Goal: Task Accomplishment & Management: Manage account settings

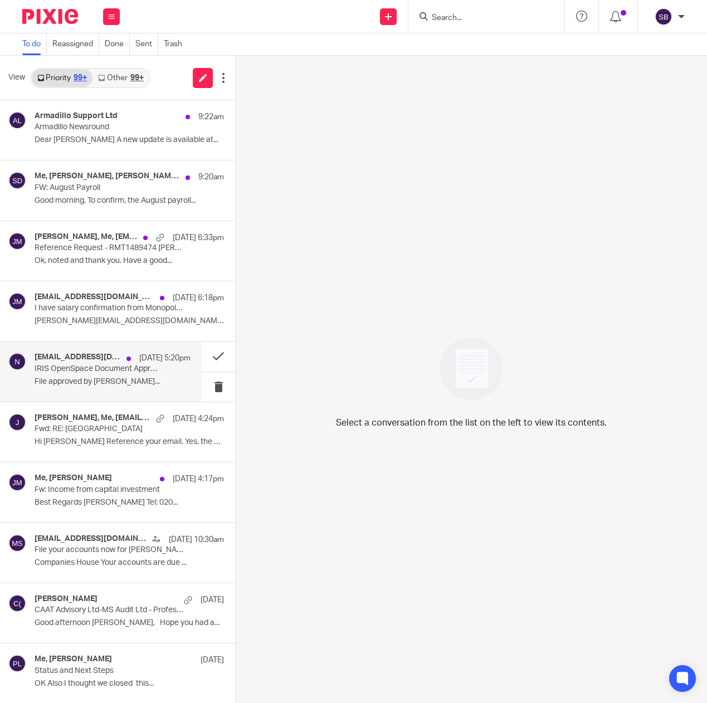
click at [91, 371] on p "IRIS OpenSpace Document Approved" at bounding box center [97, 368] width 125 height 9
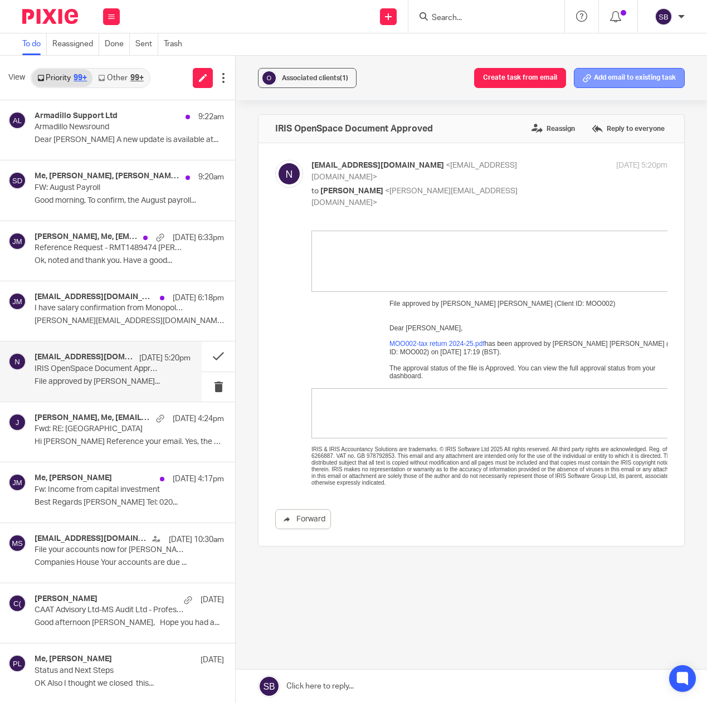
click at [629, 79] on button "Add email to existing task" at bounding box center [629, 78] width 111 height 20
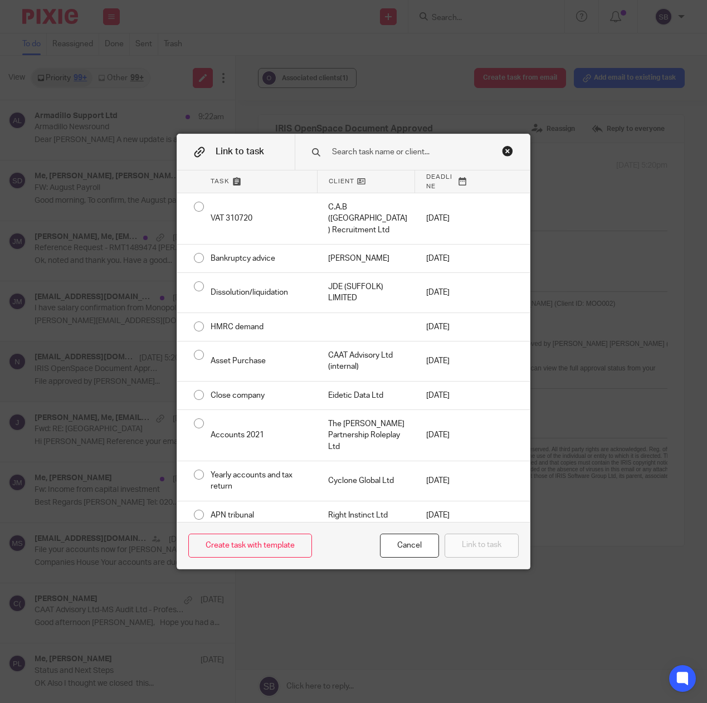
click at [418, 150] on input "text" at bounding box center [415, 152] width 168 height 12
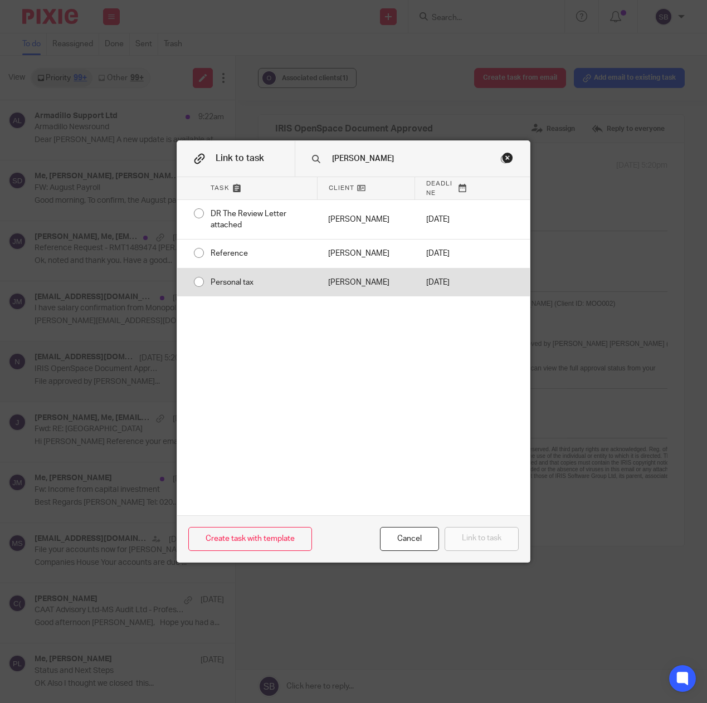
type input "julian"
click at [318, 295] on div "[PERSON_NAME]" at bounding box center [365, 282] width 97 height 28
radio input "true"
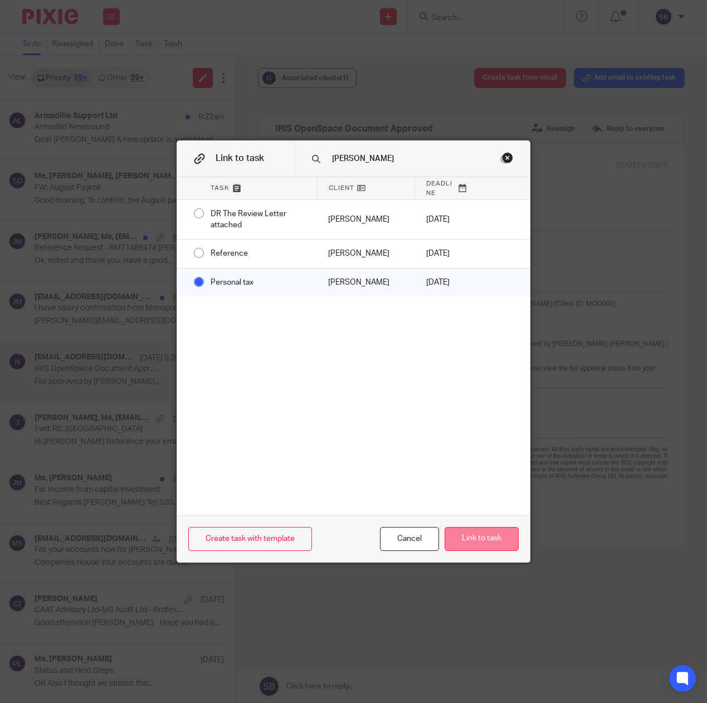
click at [449, 531] on button "Link to task" at bounding box center [481, 539] width 74 height 24
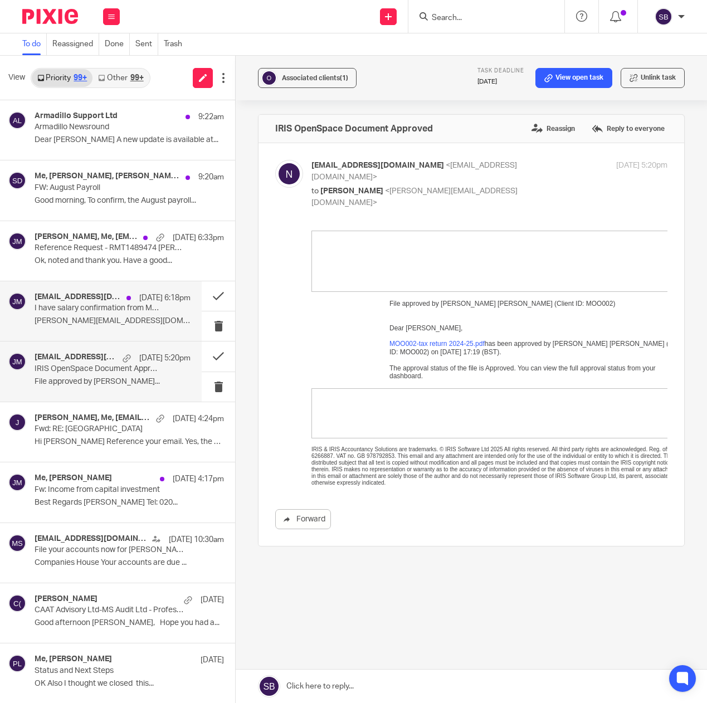
click at [86, 308] on p "I have salary confirmation from Monopoly Finance" at bounding box center [97, 307] width 125 height 9
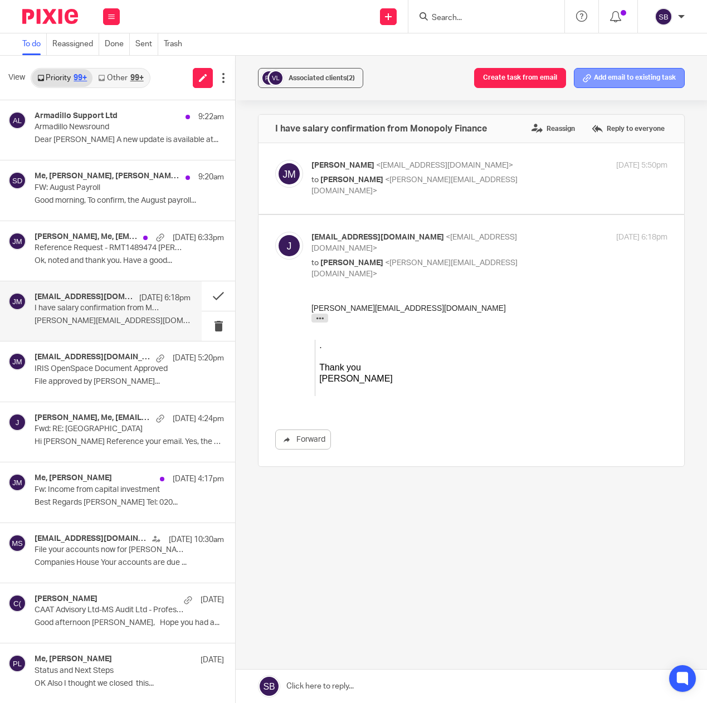
click at [601, 75] on button "Add email to existing task" at bounding box center [629, 78] width 111 height 20
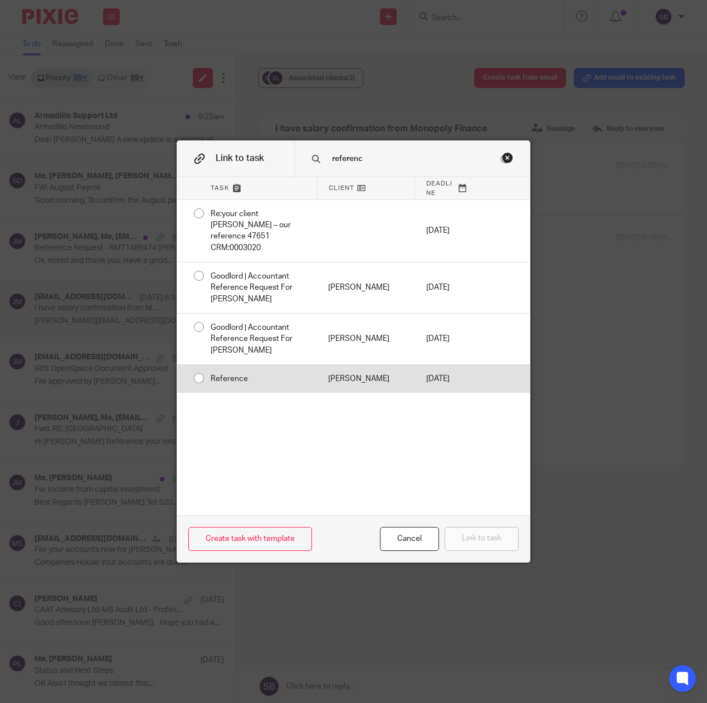
type input "referenc"
click at [332, 368] on div "Julian Moore" at bounding box center [365, 379] width 97 height 28
radio input "true"
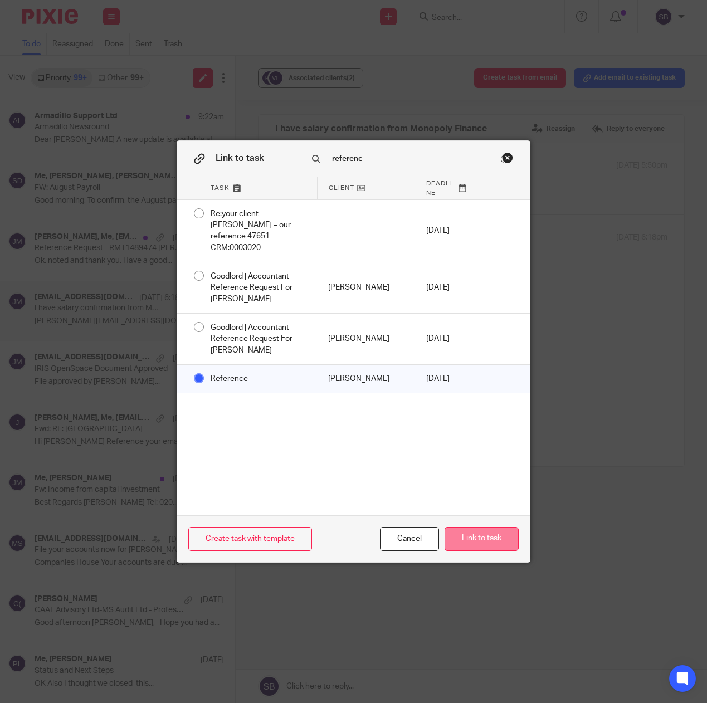
click at [457, 541] on button "Link to task" at bounding box center [481, 539] width 74 height 24
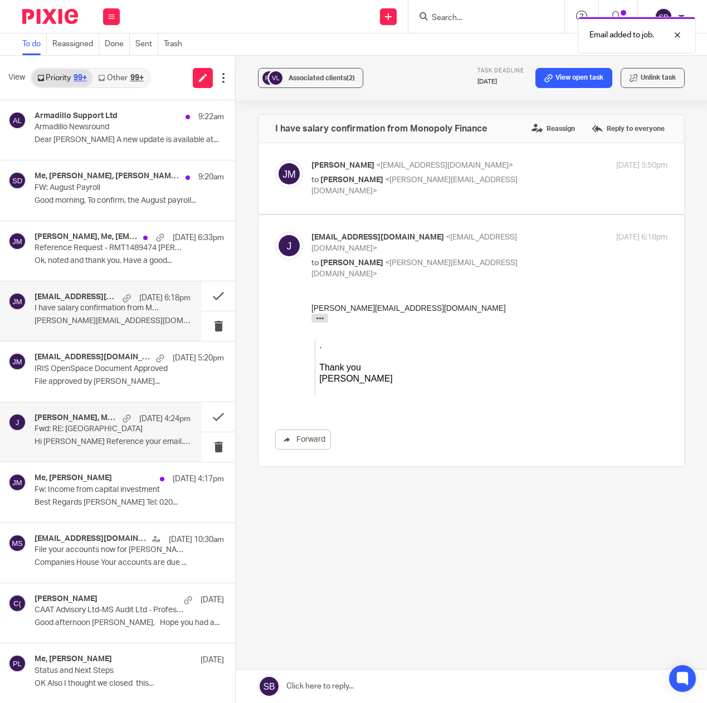
click at [141, 433] on p "Fwd: RE: Onslow Road" at bounding box center [97, 428] width 125 height 9
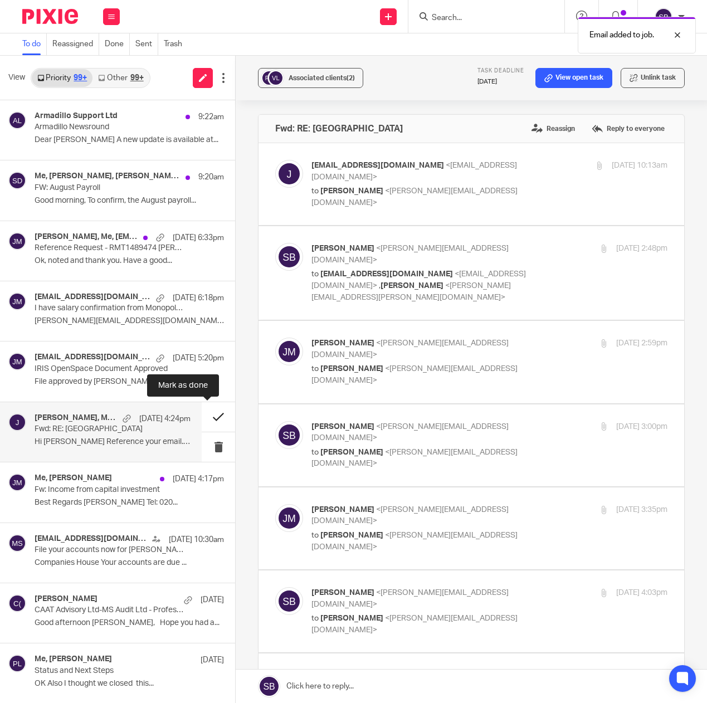
click at [205, 417] on button at bounding box center [218, 417] width 33 height 30
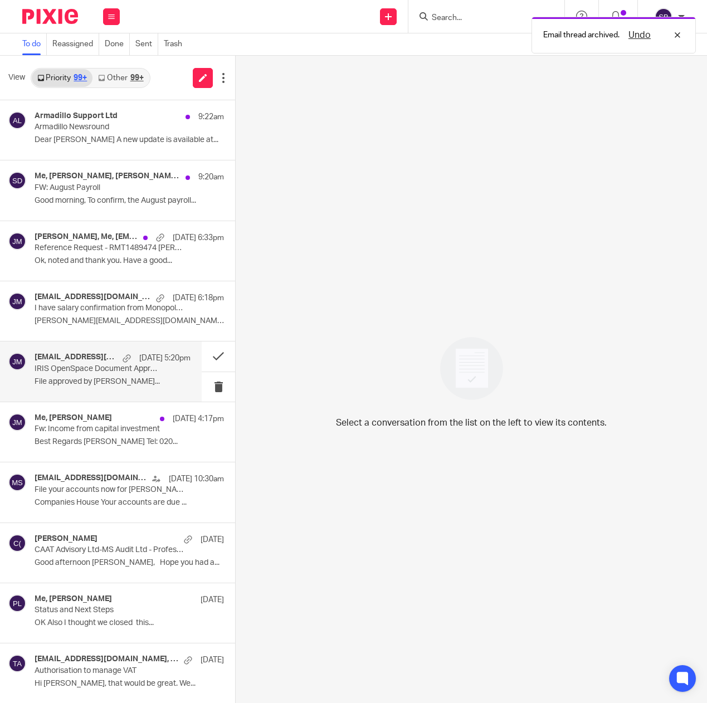
click at [136, 371] on p "IRIS OpenSpace Document Approved" at bounding box center [97, 368] width 125 height 9
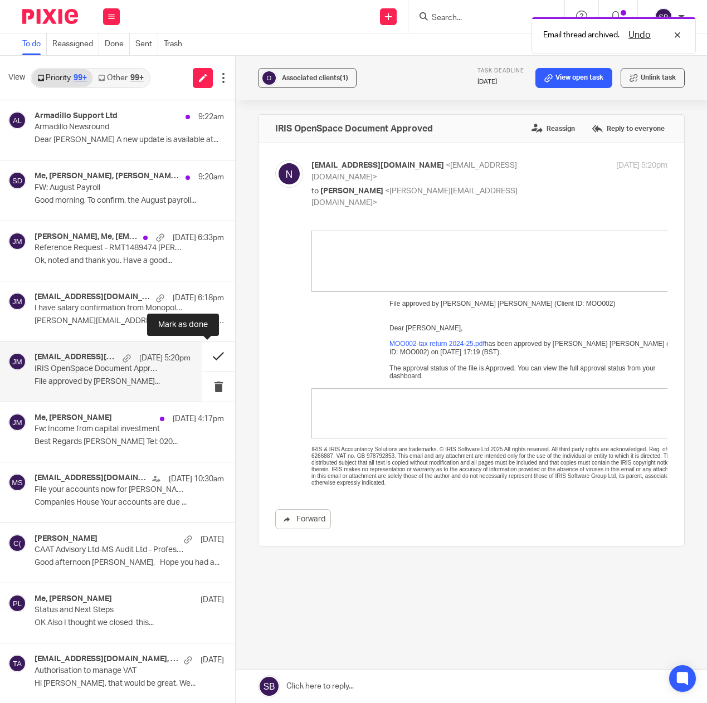
click at [205, 354] on button at bounding box center [218, 356] width 33 height 30
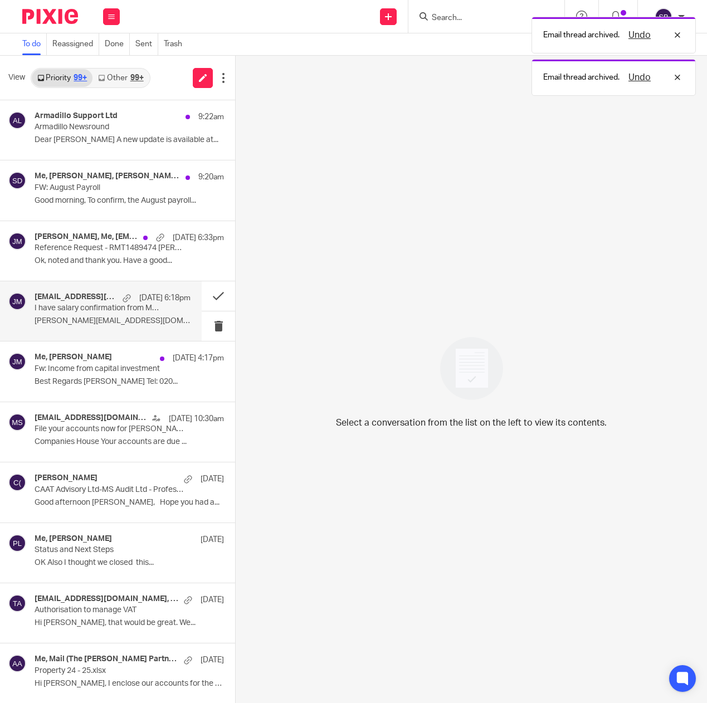
click at [130, 306] on p "I have salary confirmation from Monopoly Finance" at bounding box center [97, 307] width 125 height 9
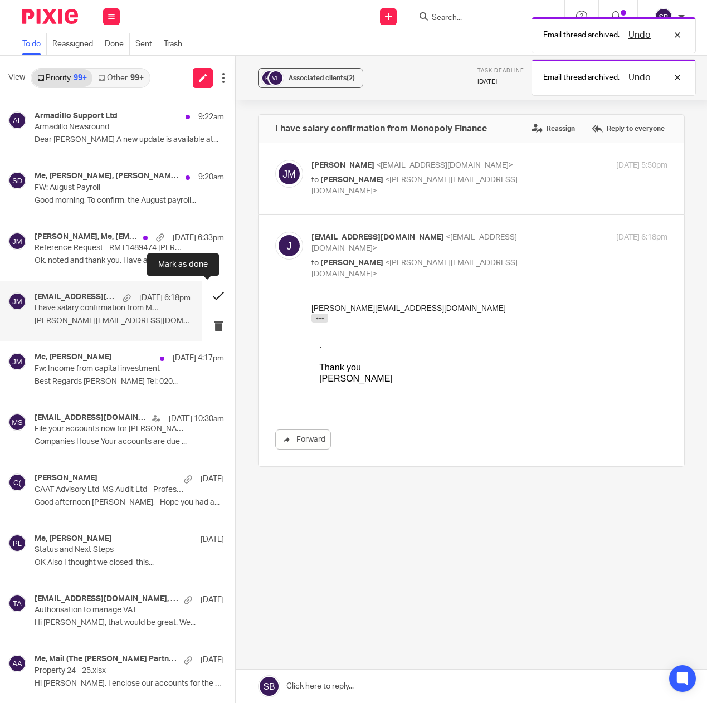
click at [205, 296] on button at bounding box center [218, 296] width 33 height 30
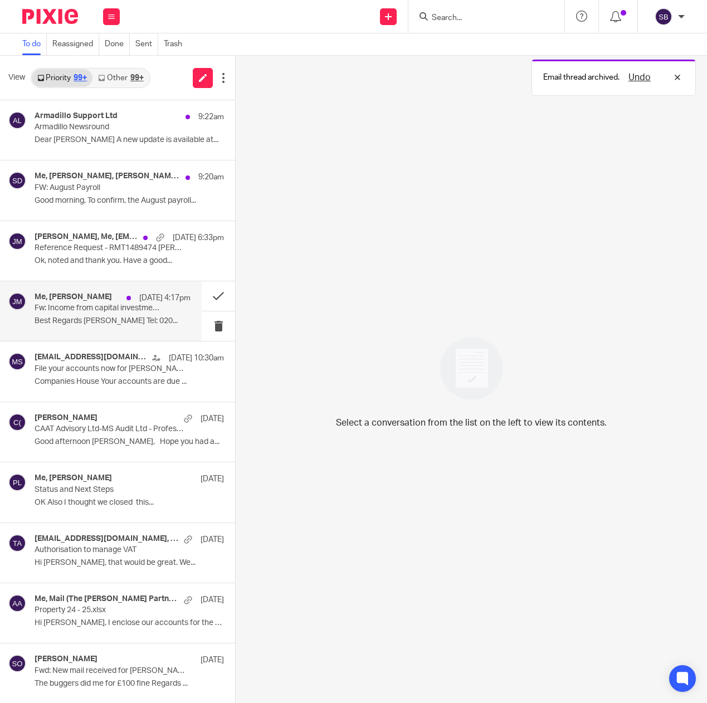
click at [142, 315] on div "Me, Julian Moore 21 Aug 4:17pm Fw: Income from capital investment Best Regards …" at bounding box center [113, 310] width 156 height 37
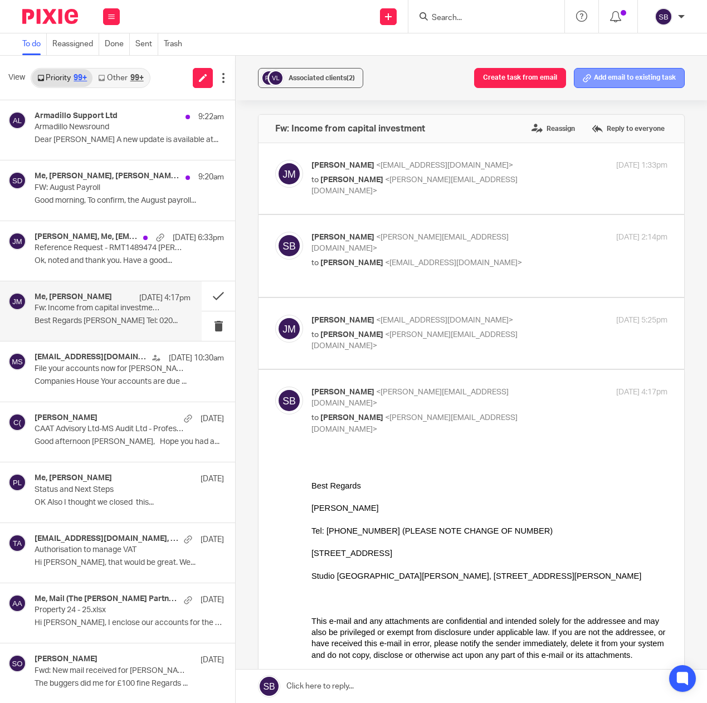
click at [602, 81] on button "Add email to existing task" at bounding box center [629, 78] width 111 height 20
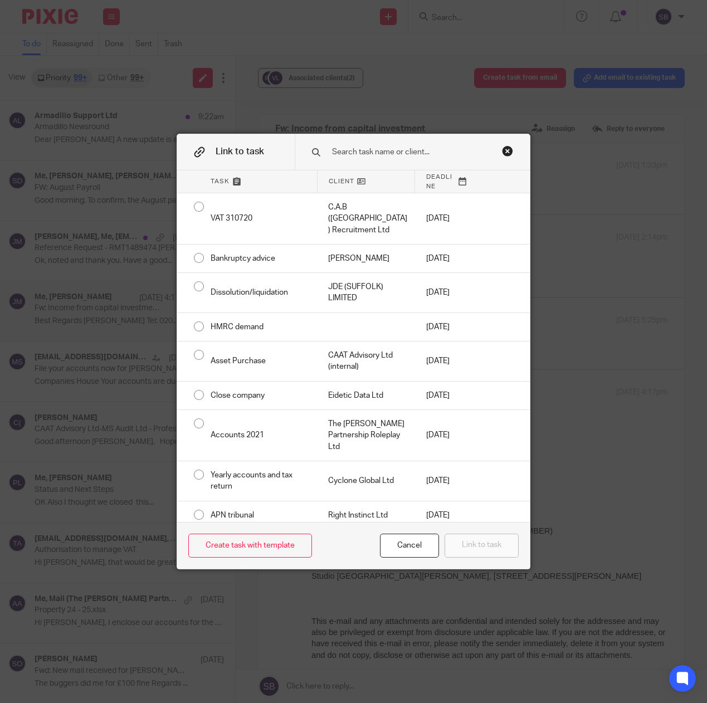
click at [378, 152] on input "text" at bounding box center [415, 152] width 168 height 12
click at [357, 154] on input "text" at bounding box center [415, 152] width 168 height 12
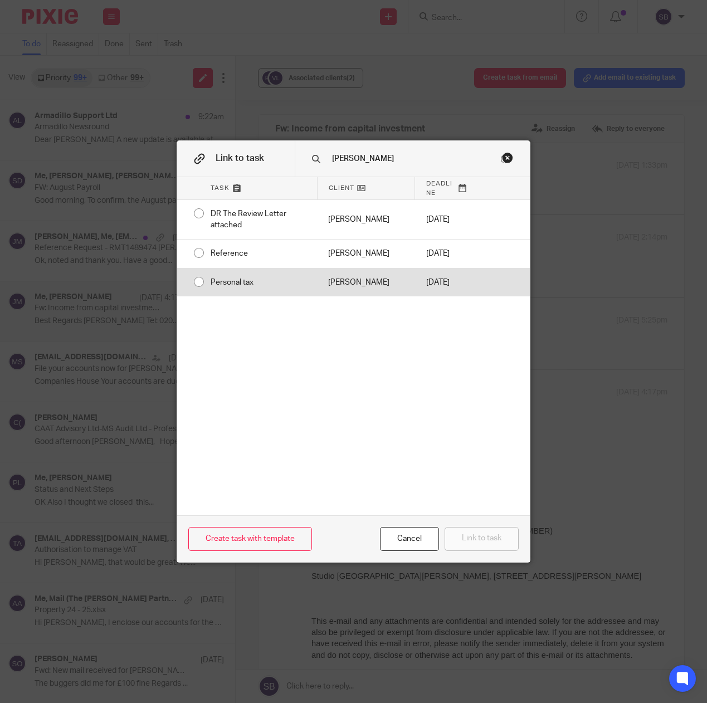
type input "julian"
click at [353, 296] on div "[PERSON_NAME]" at bounding box center [365, 282] width 97 height 28
radio input "true"
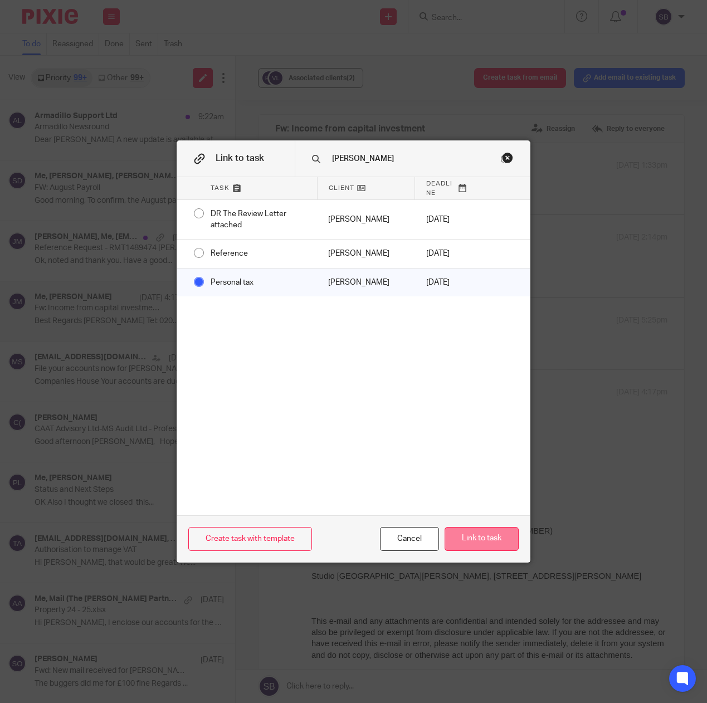
click at [483, 538] on button "Link to task" at bounding box center [481, 539] width 74 height 24
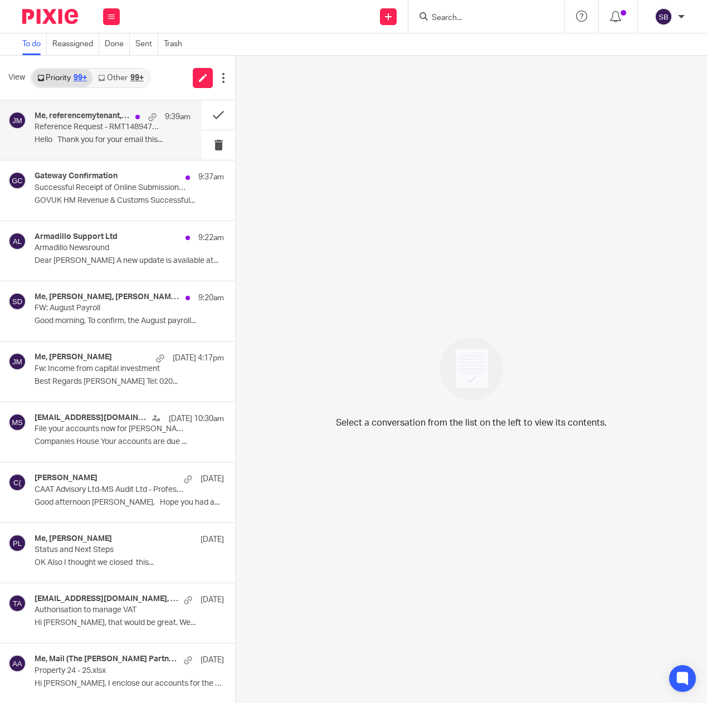
click at [121, 135] on p "Hello Thank you for your email this..." at bounding box center [113, 139] width 156 height 9
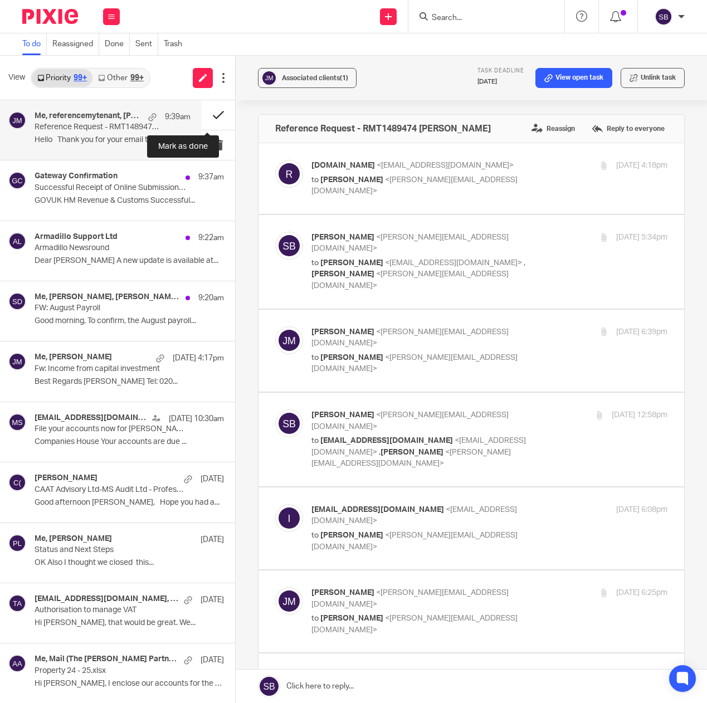
click at [207, 114] on button at bounding box center [218, 115] width 33 height 30
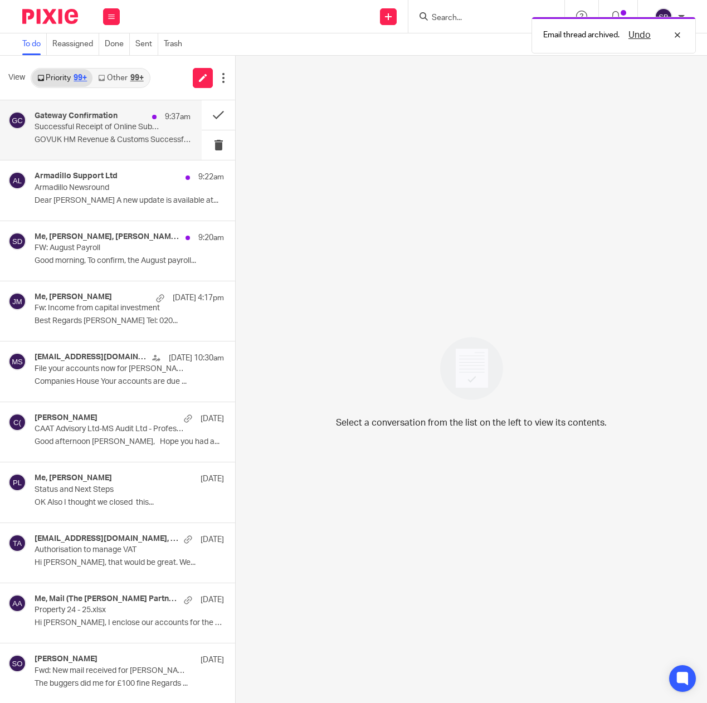
click at [117, 135] on div "Gateway Confirmation 9:37am Successful Receipt of Online Submission for Referen…" at bounding box center [113, 129] width 156 height 37
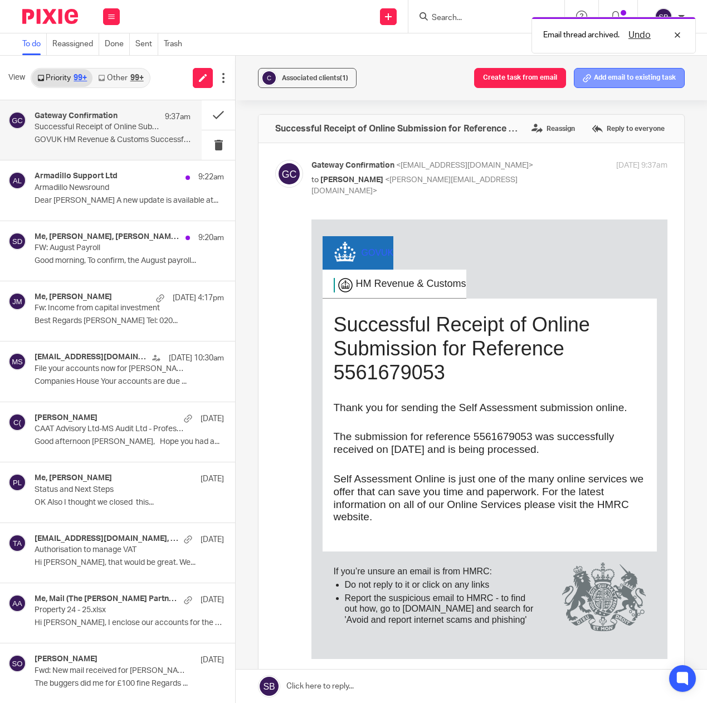
click at [594, 84] on button "Add email to existing task" at bounding box center [629, 78] width 111 height 20
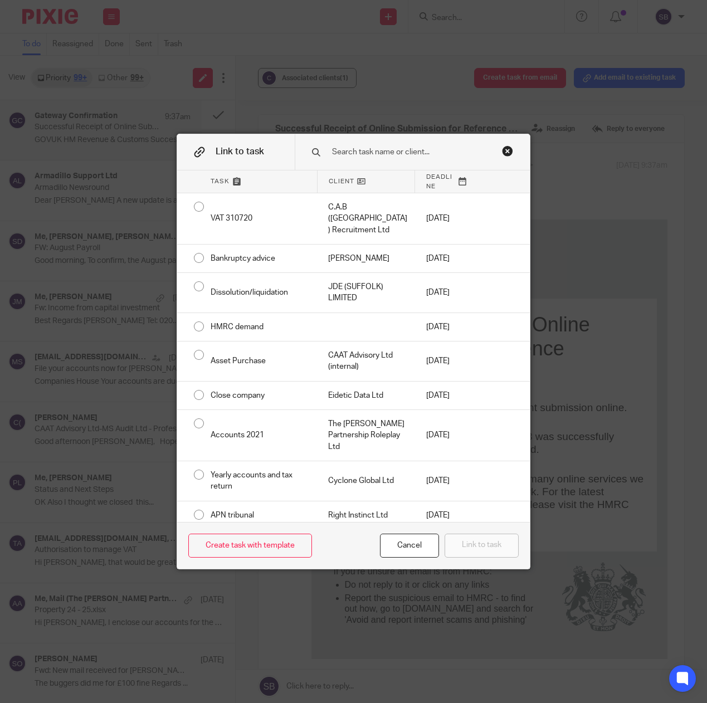
click at [418, 149] on input "text" at bounding box center [415, 152] width 168 height 12
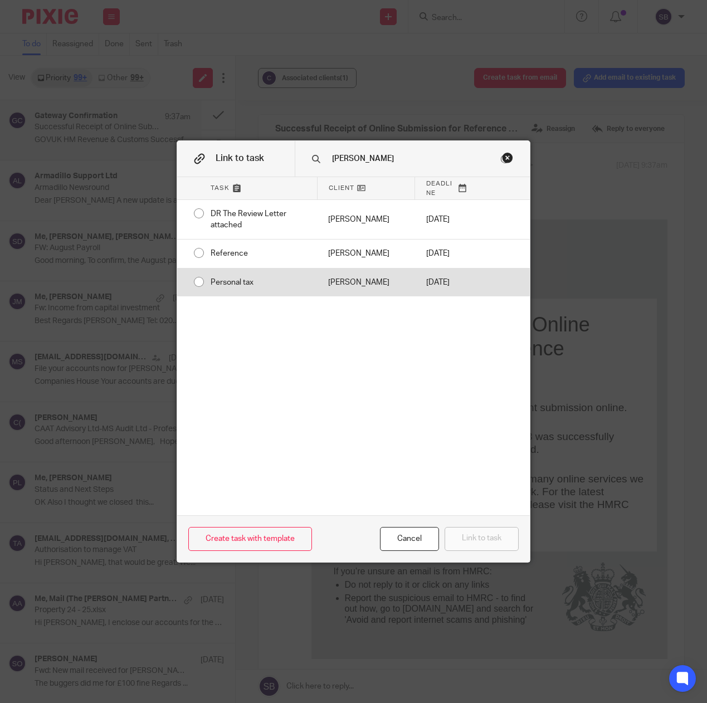
type input "julian"
click at [398, 296] on div "[PERSON_NAME]" at bounding box center [365, 282] width 97 height 28
radio input "true"
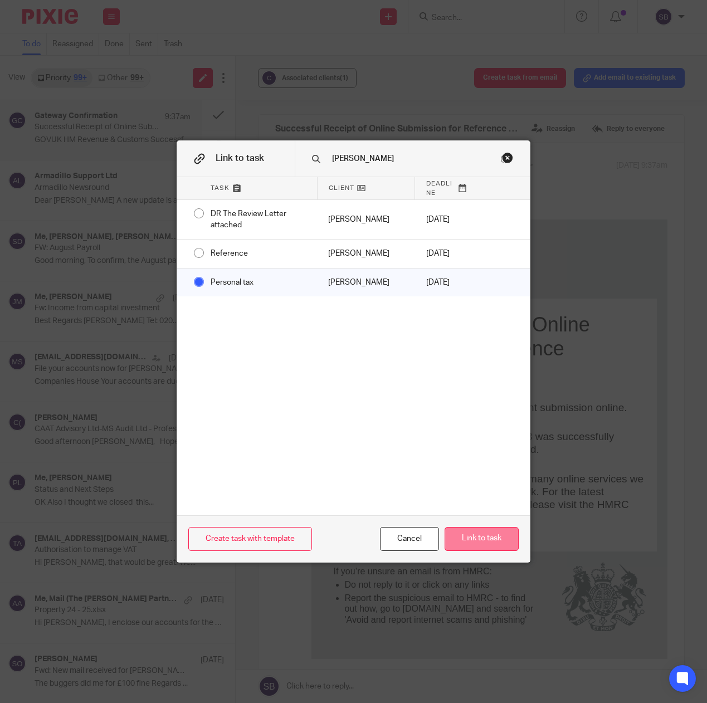
click at [481, 543] on button "Link to task" at bounding box center [481, 539] width 74 height 24
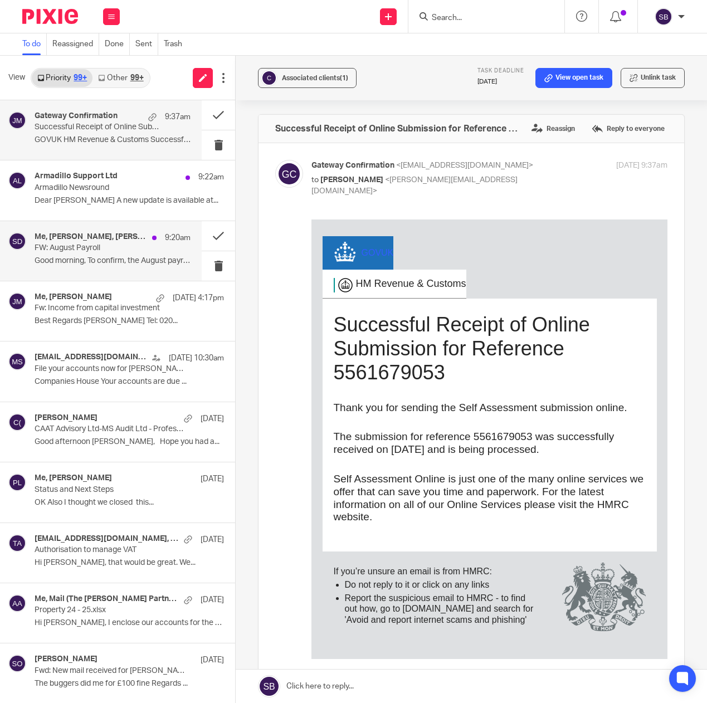
click at [119, 256] on p "Good morning, To confirm, the August payroll..." at bounding box center [113, 260] width 156 height 9
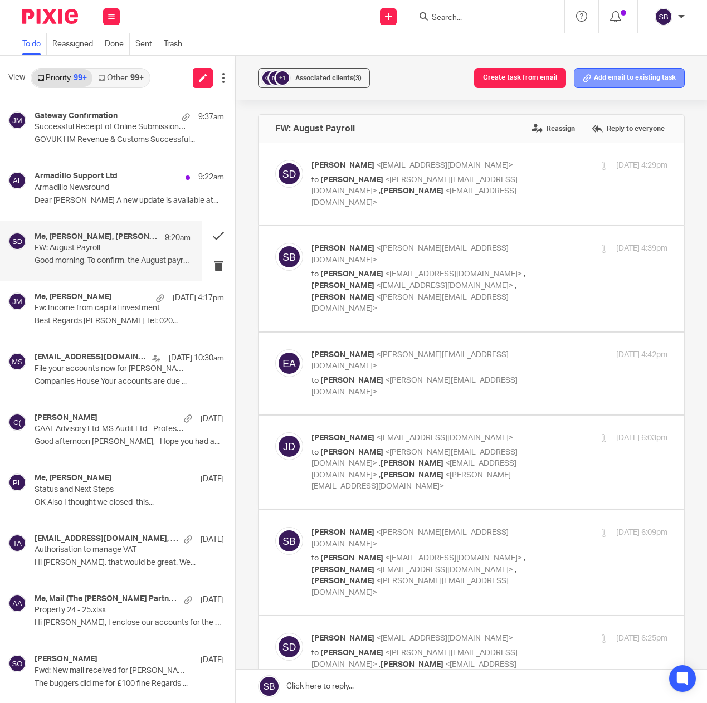
click at [600, 78] on button "Add email to existing task" at bounding box center [629, 78] width 111 height 20
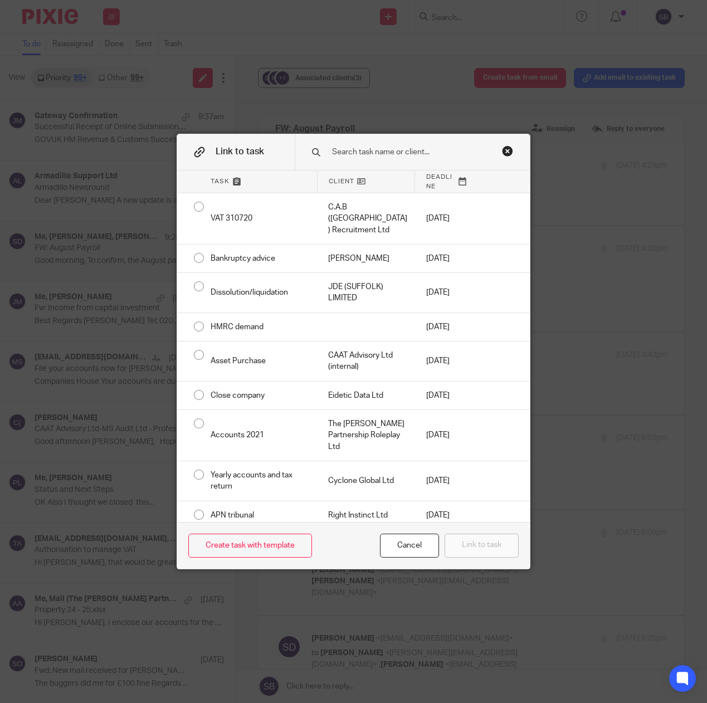
click at [370, 153] on input "text" at bounding box center [415, 152] width 168 height 12
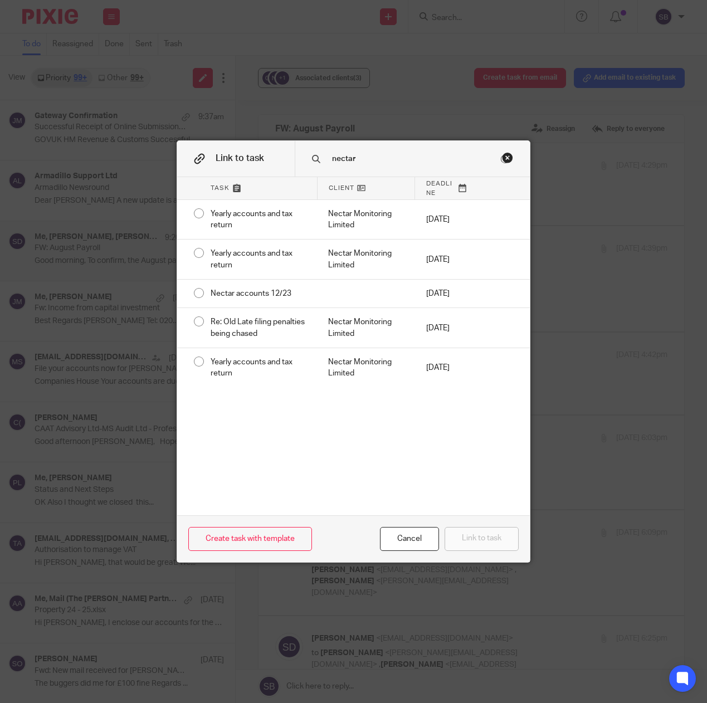
type input "nectar"
click at [503, 162] on div "Close this dialog window" at bounding box center [507, 157] width 11 height 11
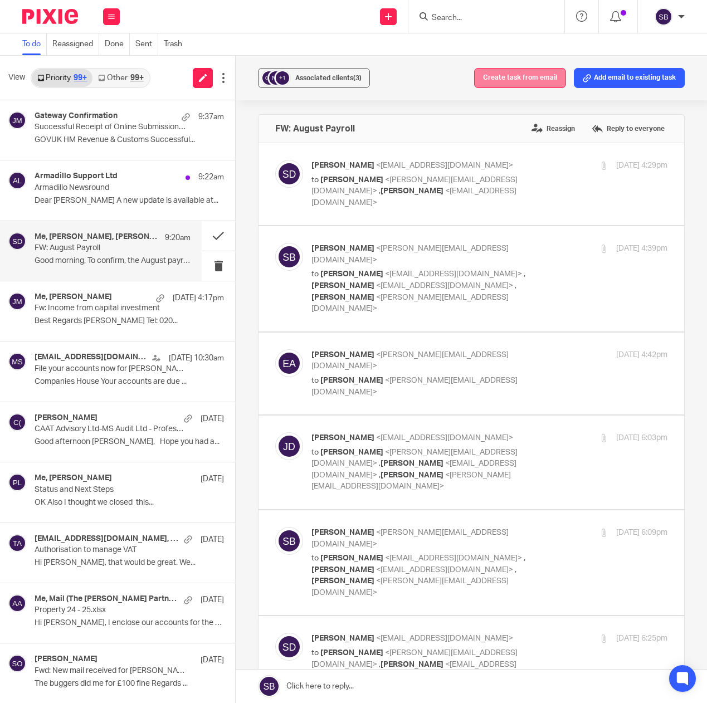
click at [508, 80] on button "Create task from email" at bounding box center [520, 78] width 92 height 20
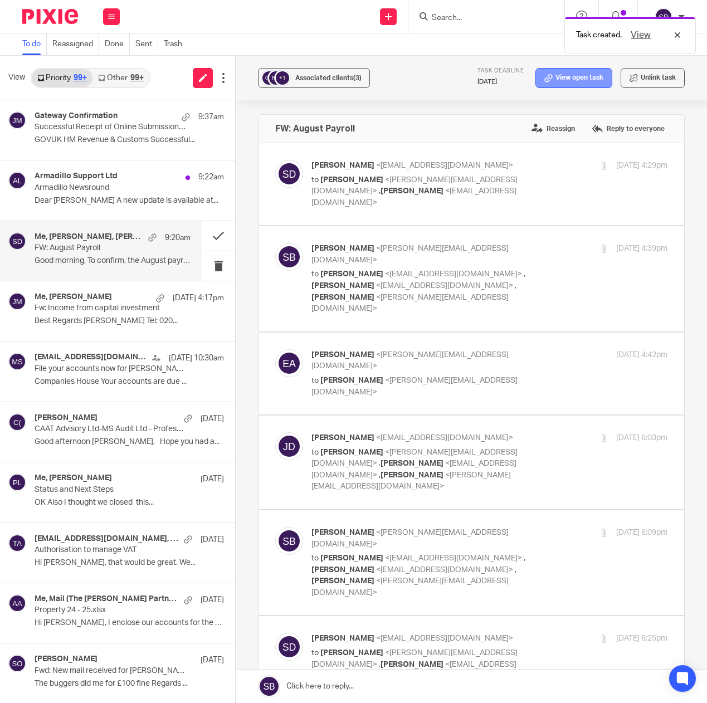
click at [544, 80] on icon at bounding box center [548, 78] width 8 height 8
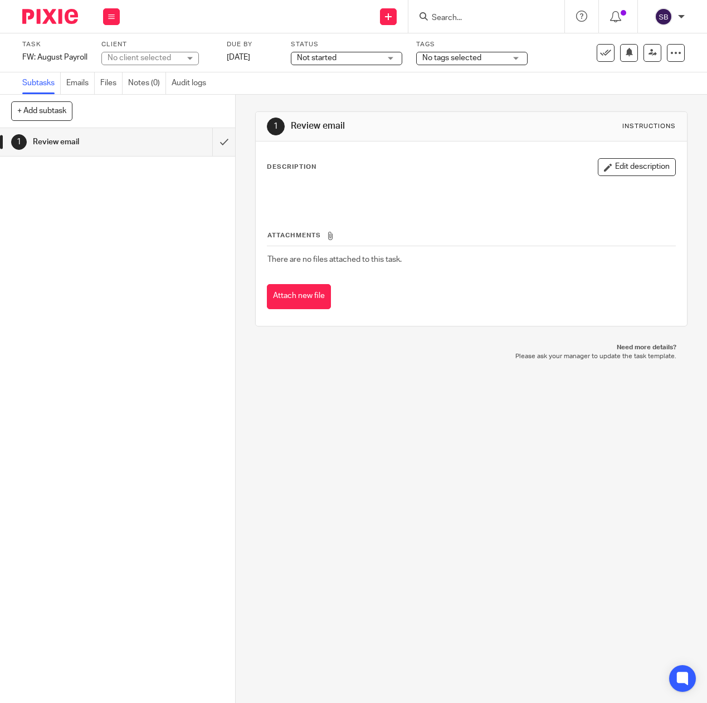
click at [133, 55] on div "No client selected" at bounding box center [143, 57] width 72 height 11
type input "nectar"
click at [137, 107] on span "Nectar Monitoring Limited" at bounding box center [140, 114] width 63 height 19
click at [108, 22] on button at bounding box center [111, 16] width 17 height 17
click at [213, 26] on div "Send new email Create task Add client Get Support Contact via email Check our d…" at bounding box center [419, 16] width 576 height 33
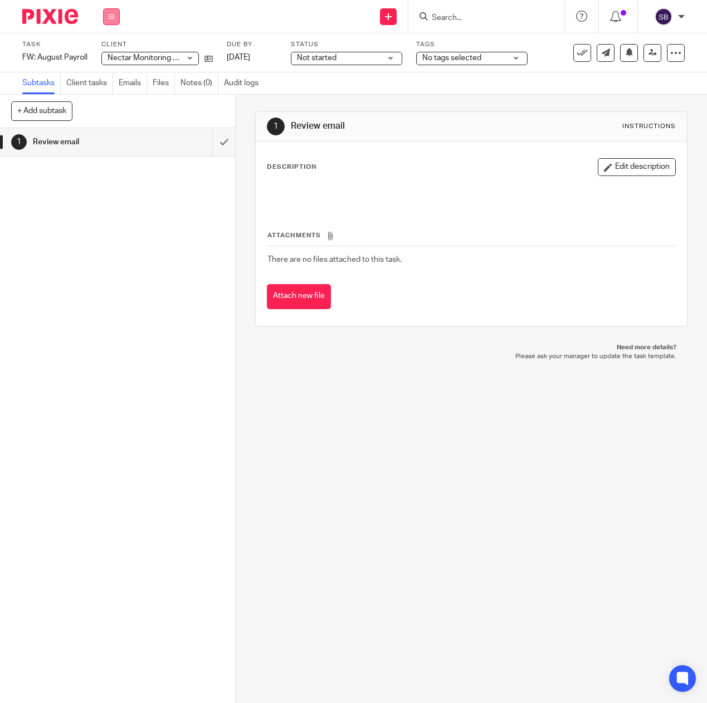
click at [115, 18] on button at bounding box center [111, 16] width 17 height 17
click at [112, 65] on link "Email" at bounding box center [105, 68] width 18 height 8
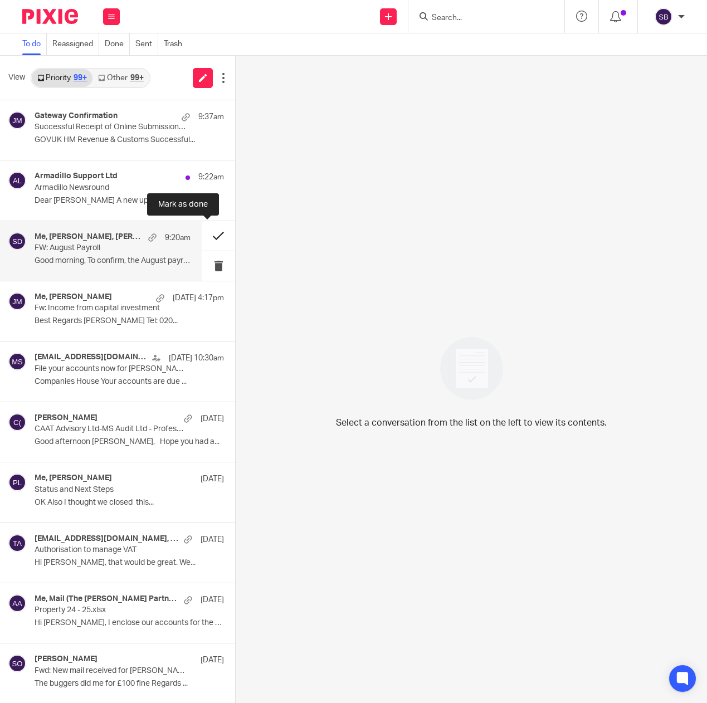
click at [205, 237] on button at bounding box center [218, 236] width 33 height 30
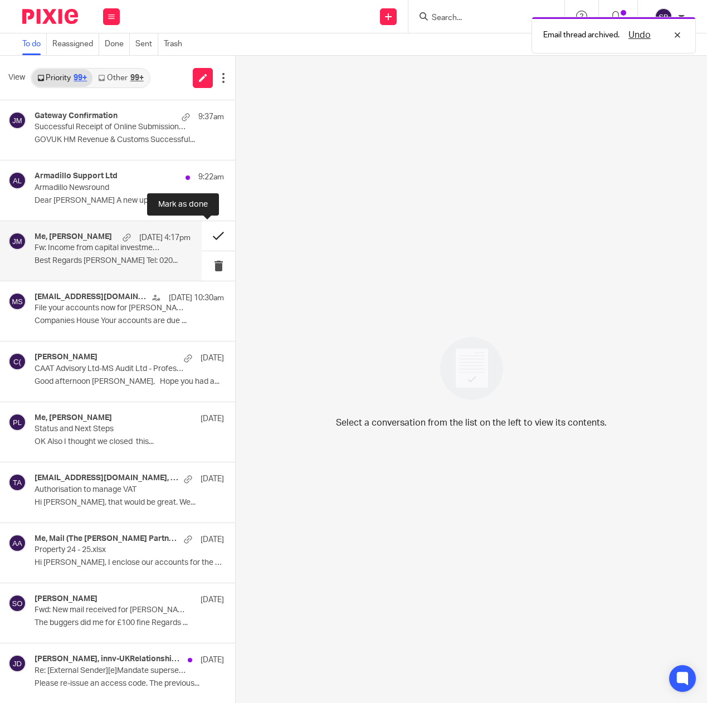
click at [207, 237] on button at bounding box center [218, 236] width 33 height 30
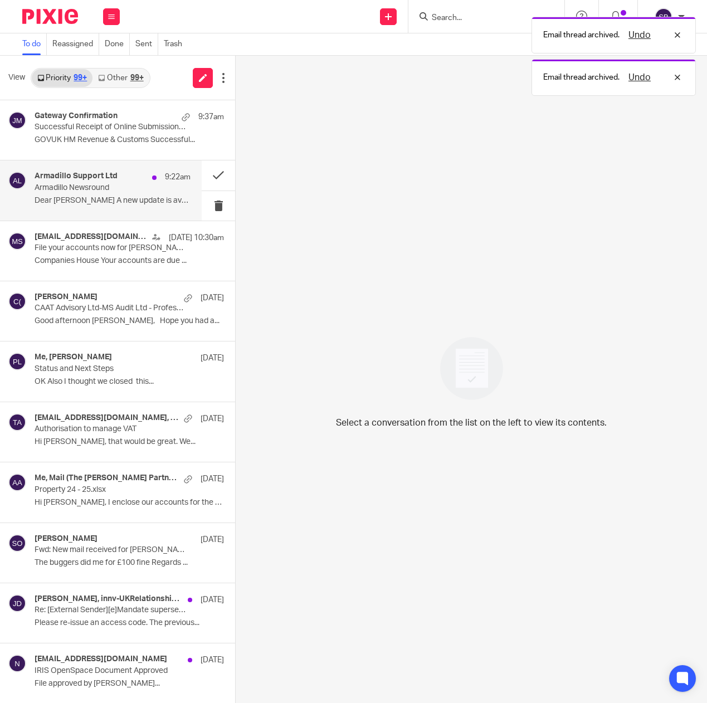
click at [141, 192] on p "Armadillo Newsround" at bounding box center [97, 187] width 125 height 9
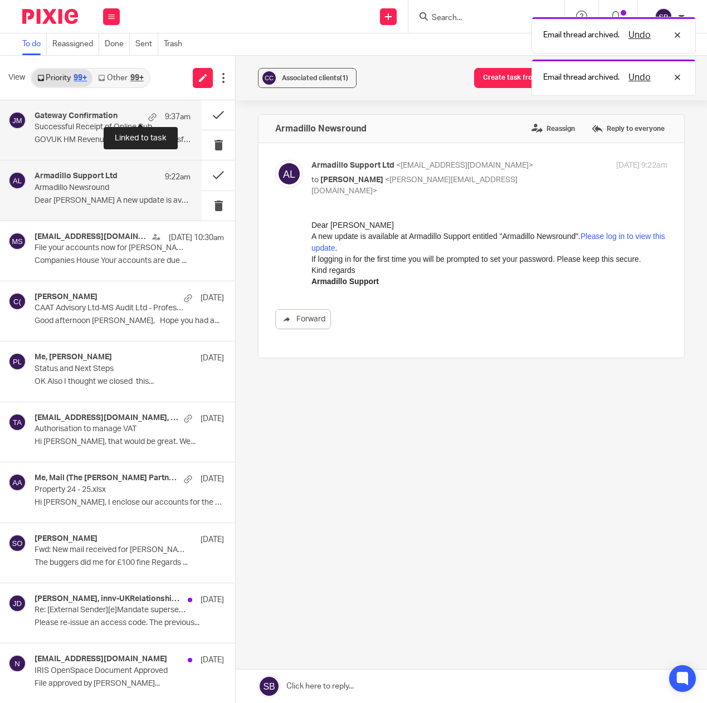
click at [148, 117] on div at bounding box center [152, 117] width 8 height 8
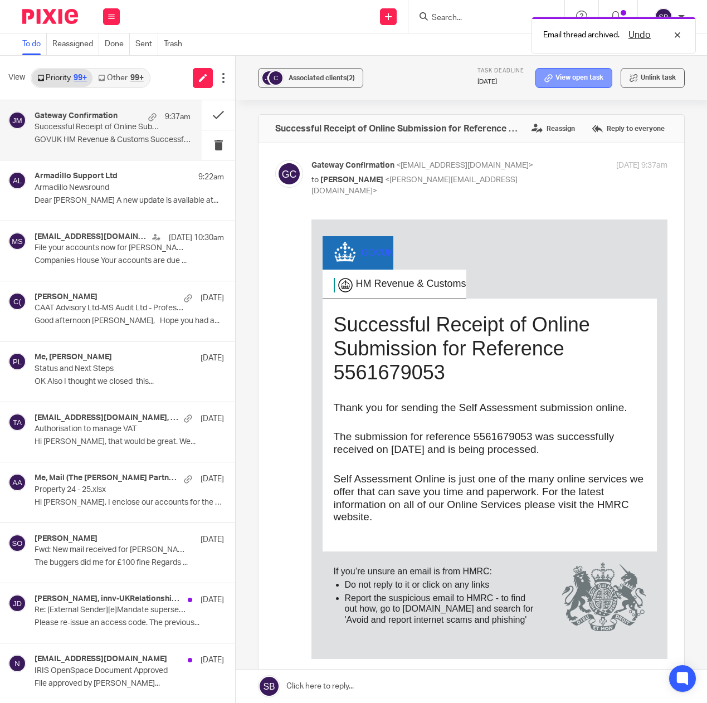
click at [544, 79] on icon at bounding box center [548, 78] width 8 height 8
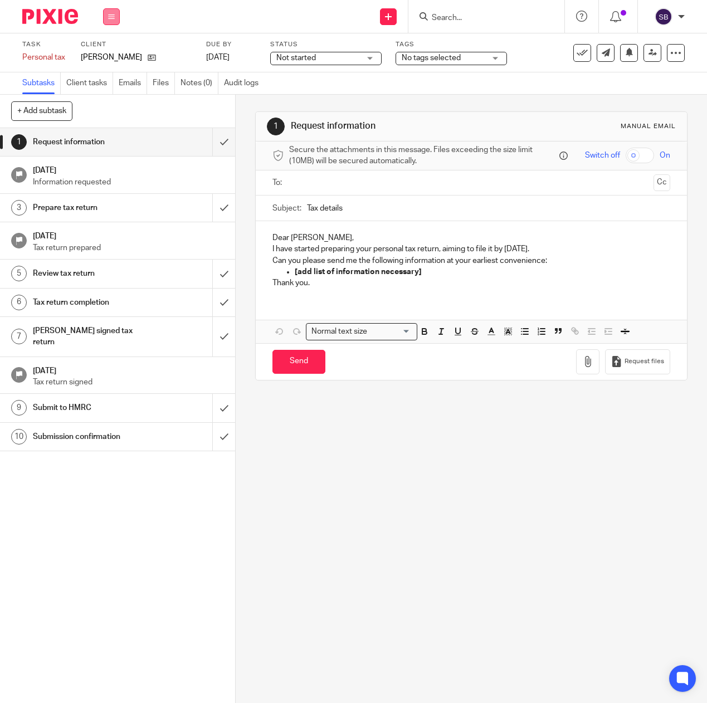
click at [113, 15] on icon at bounding box center [111, 16] width 7 height 7
click at [100, 65] on link "Email" at bounding box center [105, 68] width 18 height 8
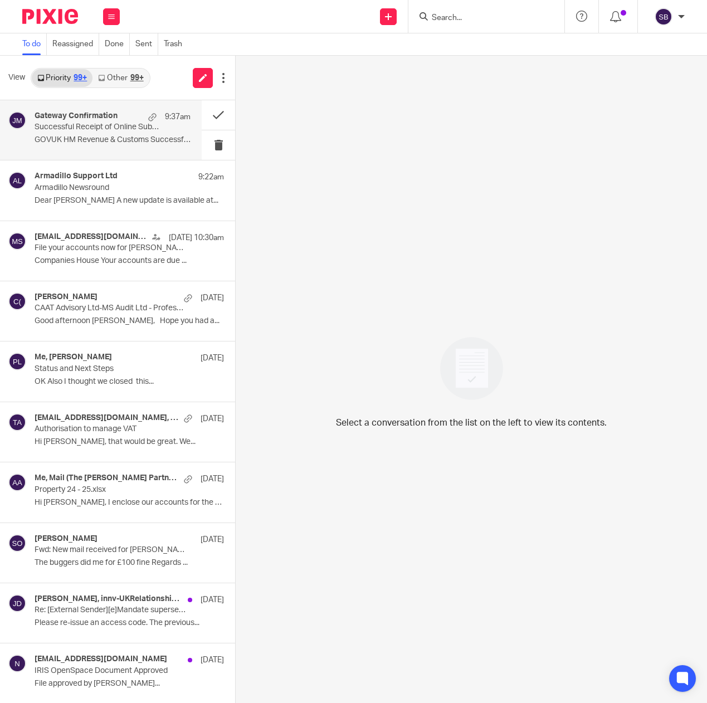
click at [131, 135] on div "Gateway Confirmation 9:37am Successful Receipt of Online Submission for Referen…" at bounding box center [113, 129] width 156 height 37
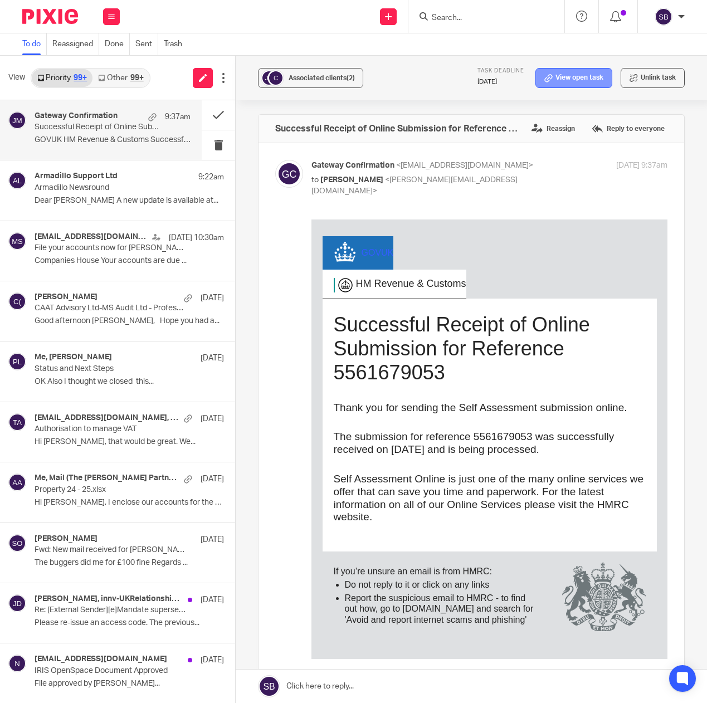
click at [544, 78] on icon at bounding box center [548, 78] width 8 height 8
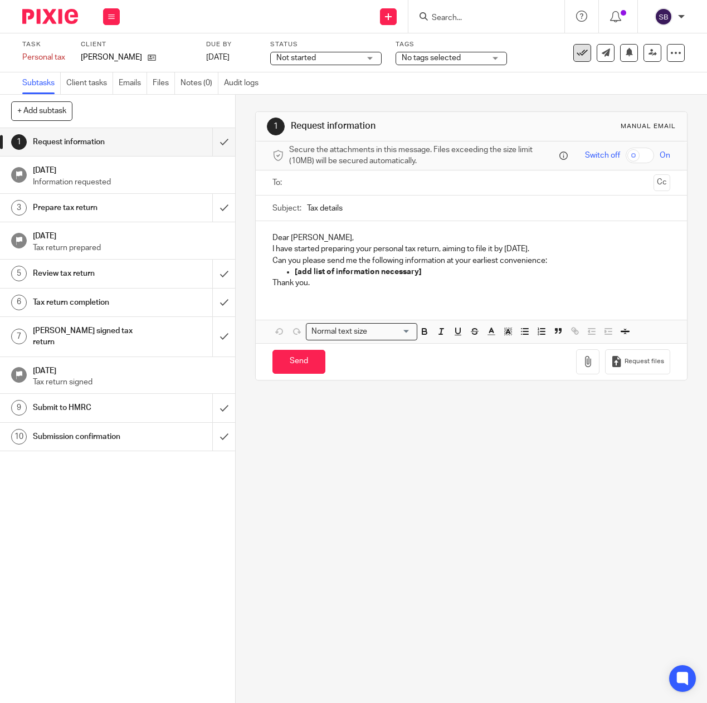
click at [576, 56] on icon at bounding box center [581, 52] width 11 height 11
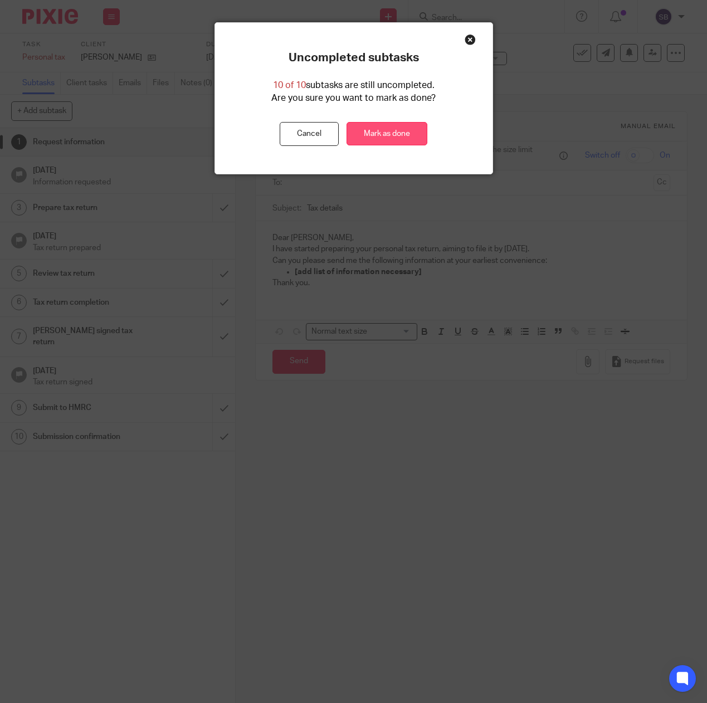
click at [410, 132] on link "Mark as done" at bounding box center [386, 134] width 81 height 24
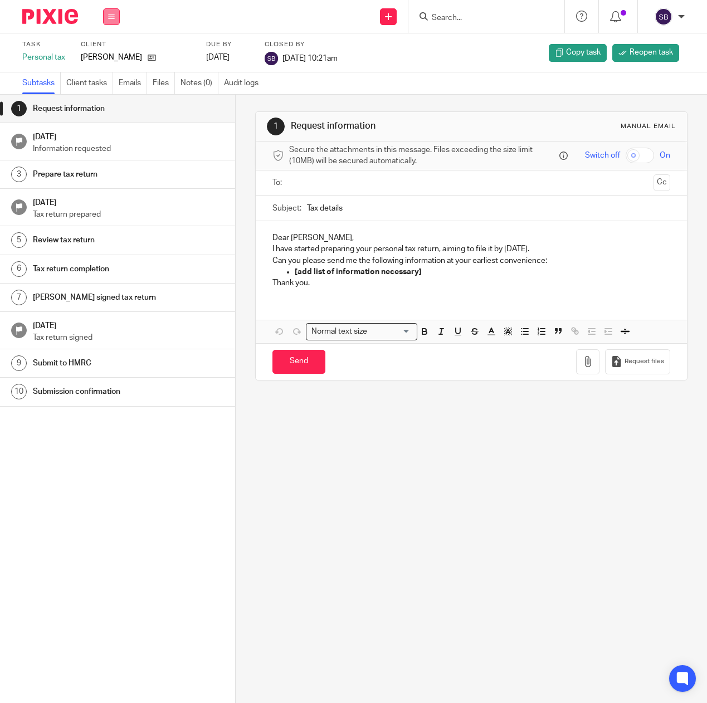
click at [107, 17] on button at bounding box center [111, 16] width 17 height 17
click at [468, 21] on input "Search" at bounding box center [480, 18] width 100 height 10
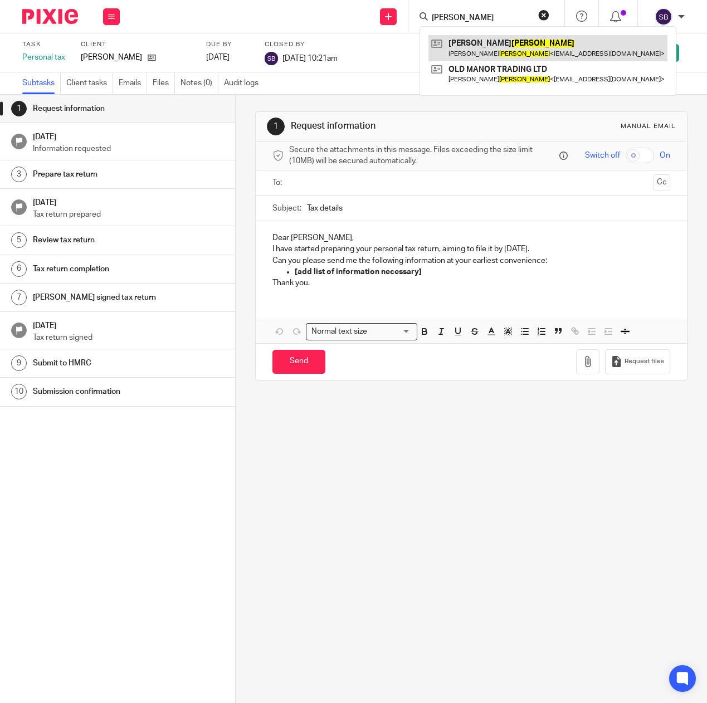
type input "MARLER"
click at [476, 48] on link at bounding box center [547, 48] width 239 height 26
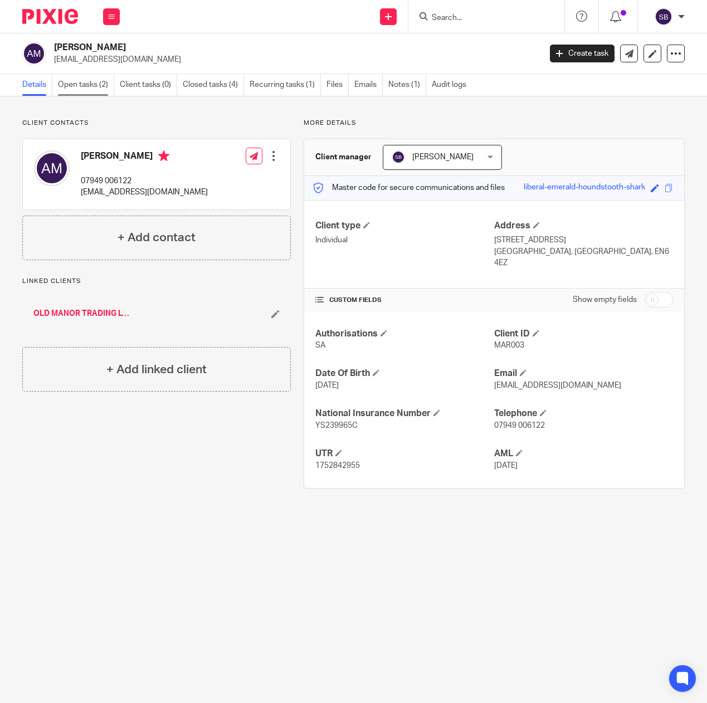
click at [80, 85] on link "Open tasks (2)" at bounding box center [86, 85] width 56 height 22
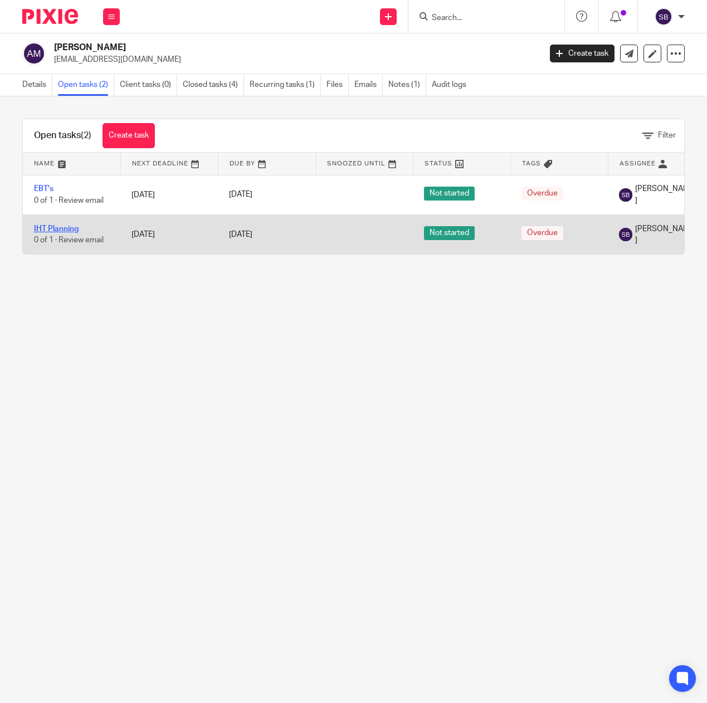
drag, startPoint x: 57, startPoint y: 226, endPoint x: 39, endPoint y: 227, distance: 17.9
click at [39, 227] on link "IHT Planning" at bounding box center [56, 229] width 45 height 8
click at [41, 227] on link "IHT Planning" at bounding box center [56, 229] width 45 height 8
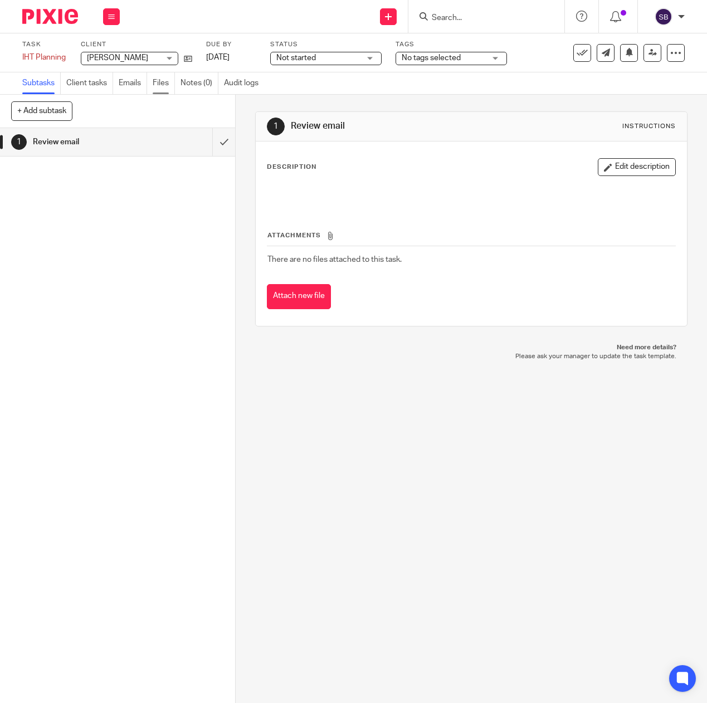
click at [166, 85] on link "Files" at bounding box center [164, 83] width 22 height 22
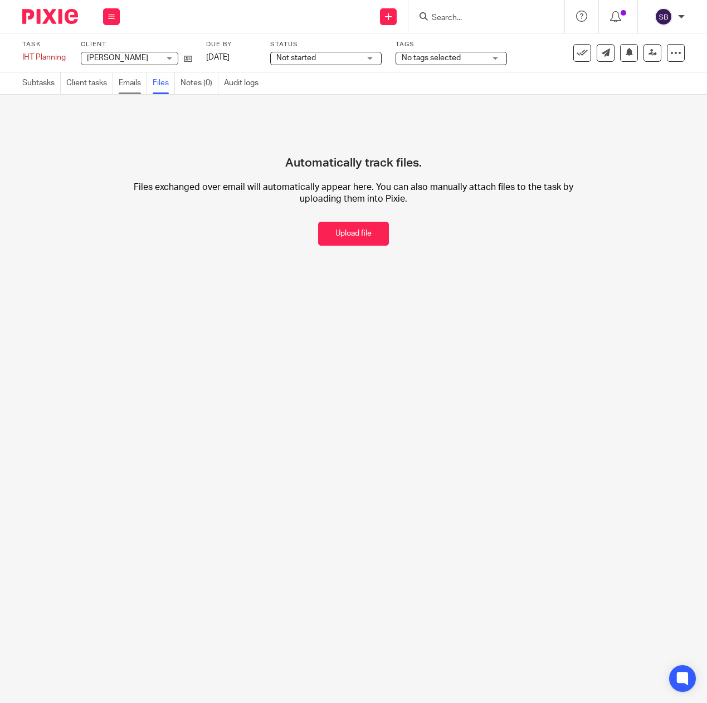
click at [135, 82] on link "Emails" at bounding box center [133, 83] width 28 height 22
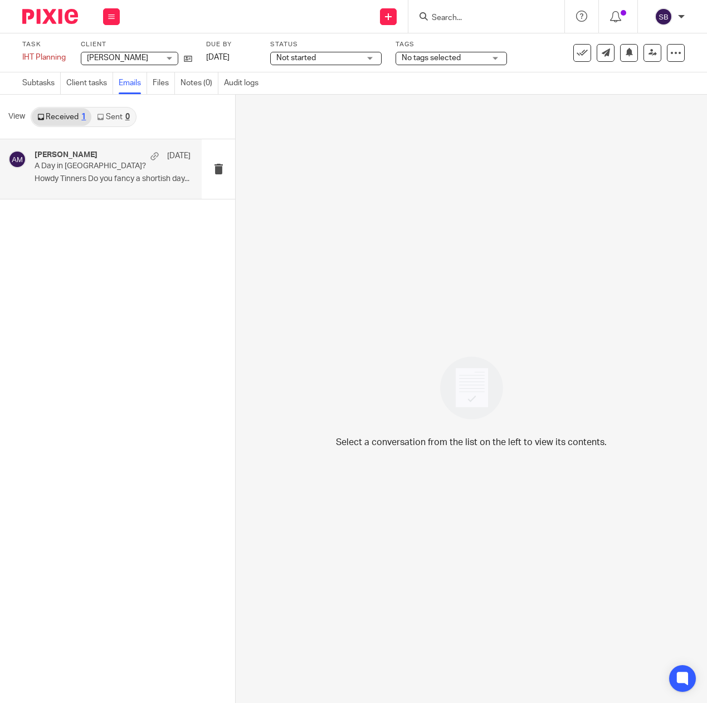
click at [88, 171] on p "A Day in [GEOGRAPHIC_DATA]?" at bounding box center [97, 165] width 125 height 9
